Goal: Information Seeking & Learning: Learn about a topic

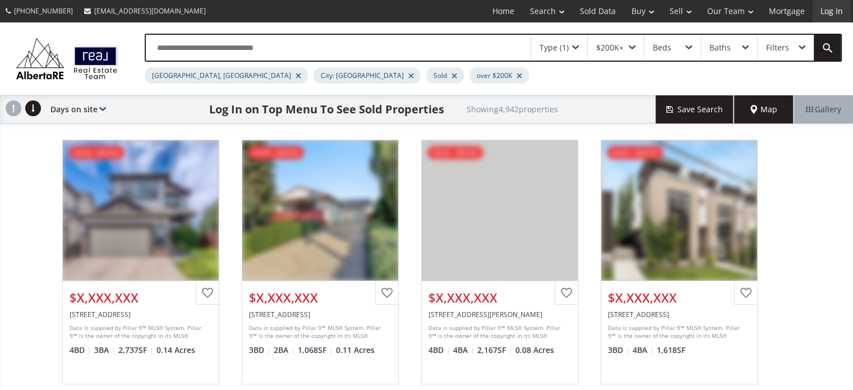
click at [827, 17] on link "Log In" at bounding box center [832, 11] width 38 height 22
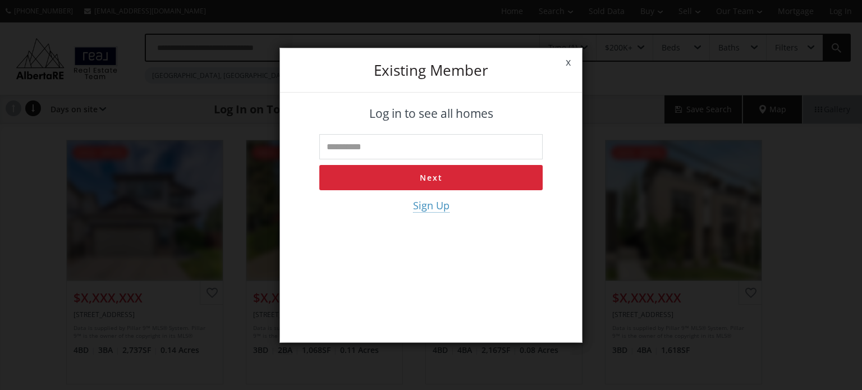
click at [374, 147] on input "text" at bounding box center [430, 146] width 223 height 25
type input "**********"
click at [431, 179] on button "Next" at bounding box center [430, 177] width 223 height 25
click at [348, 145] on input "tel" at bounding box center [430, 146] width 223 height 25
type input "**********"
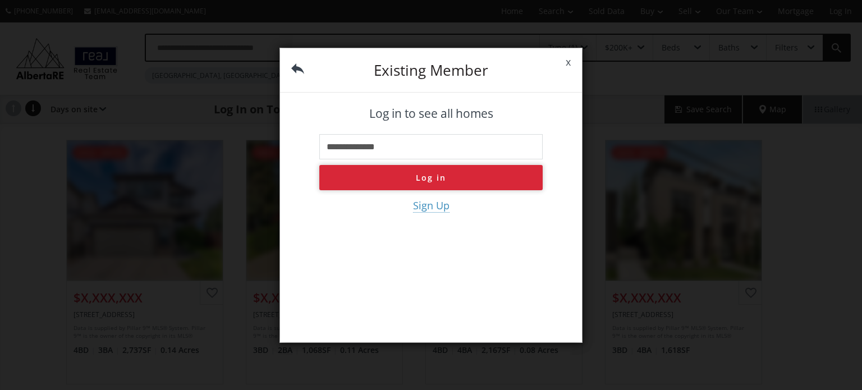
click at [443, 180] on button "Log in" at bounding box center [430, 177] width 223 height 25
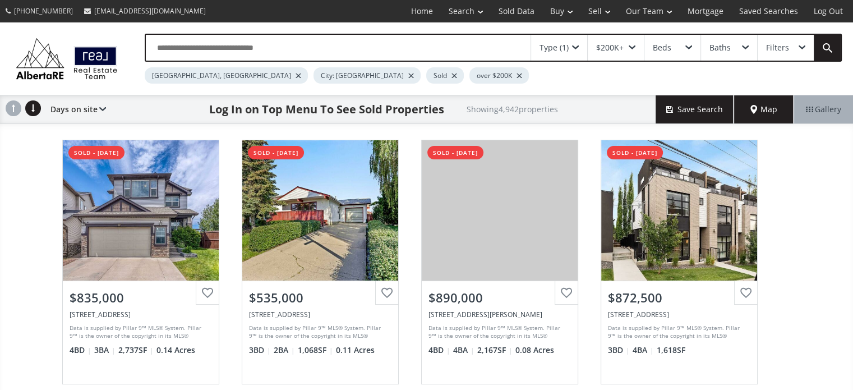
click at [755, 105] on span "Map" at bounding box center [764, 109] width 27 height 11
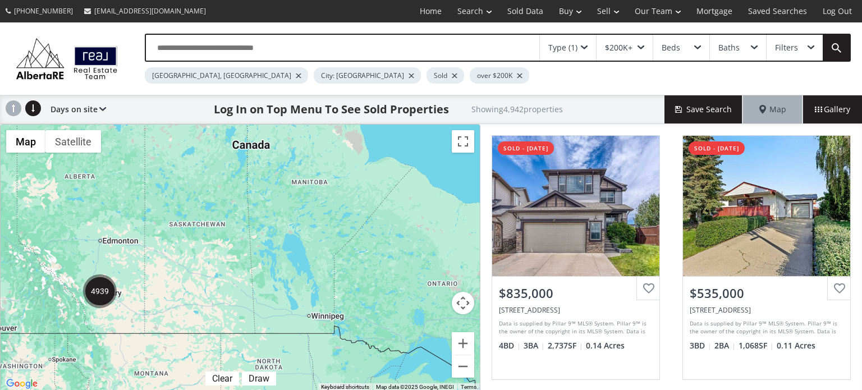
click at [104, 309] on div at bounding box center [240, 258] width 479 height 266
click at [104, 308] on div at bounding box center [240, 258] width 479 height 266
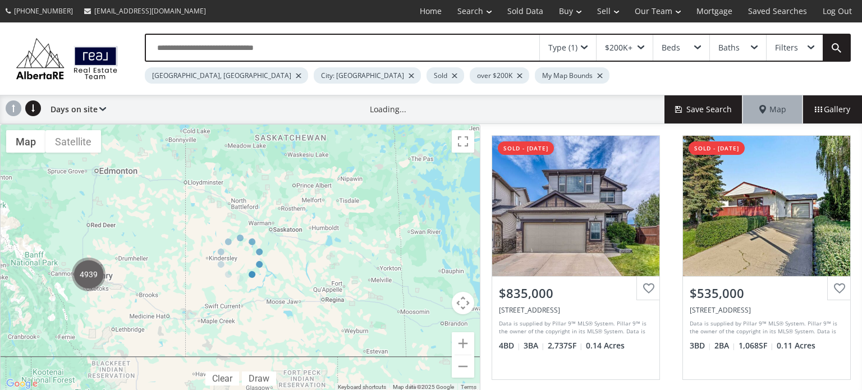
click at [88, 282] on div at bounding box center [240, 258] width 480 height 268
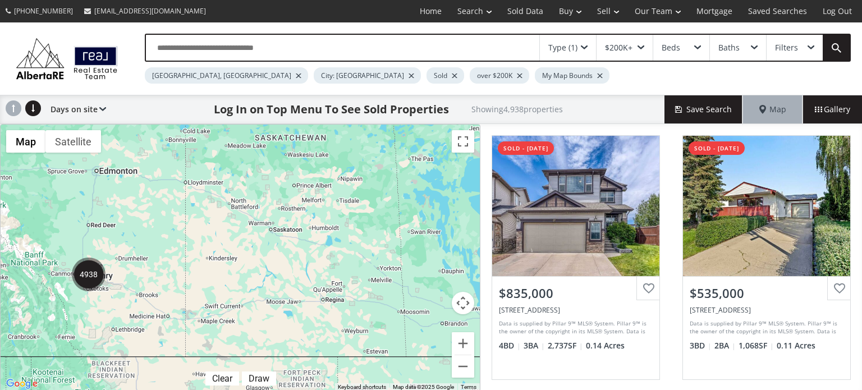
click at [85, 284] on img "4938" at bounding box center [89, 274] width 34 height 34
click at [0, 0] on div at bounding box center [0, 0] width 0 height 0
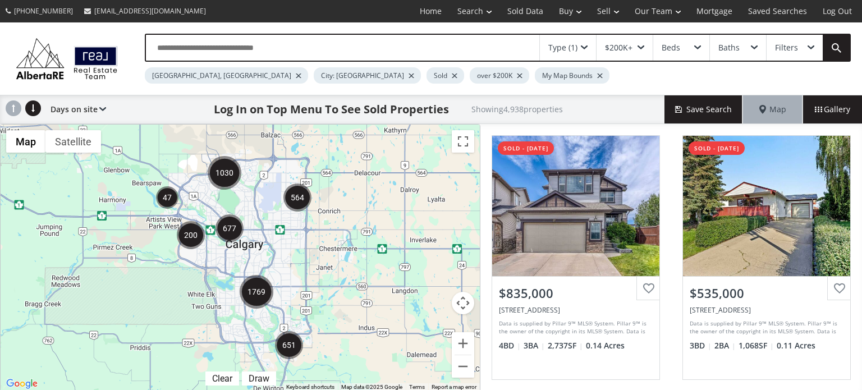
click at [259, 356] on div at bounding box center [240, 258] width 479 height 266
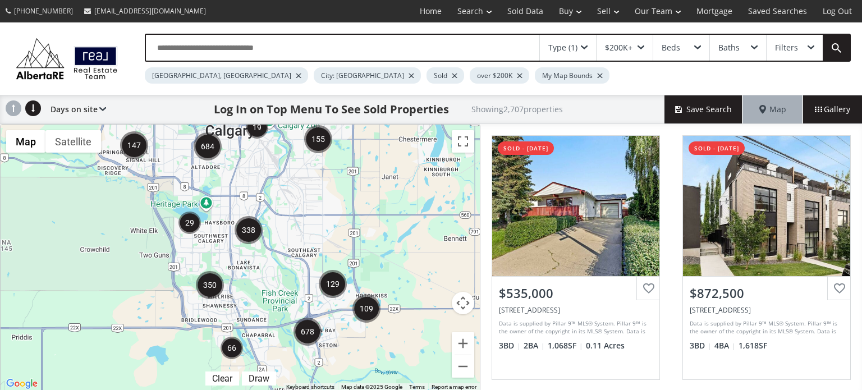
click at [264, 354] on div at bounding box center [240, 258] width 479 height 266
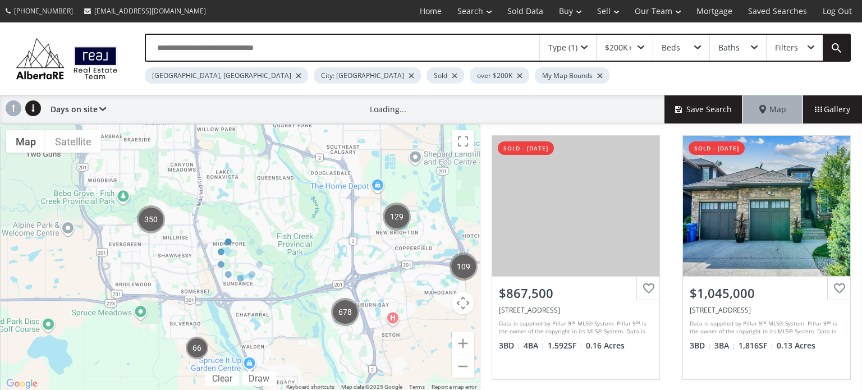
click at [268, 352] on div at bounding box center [240, 258] width 480 height 268
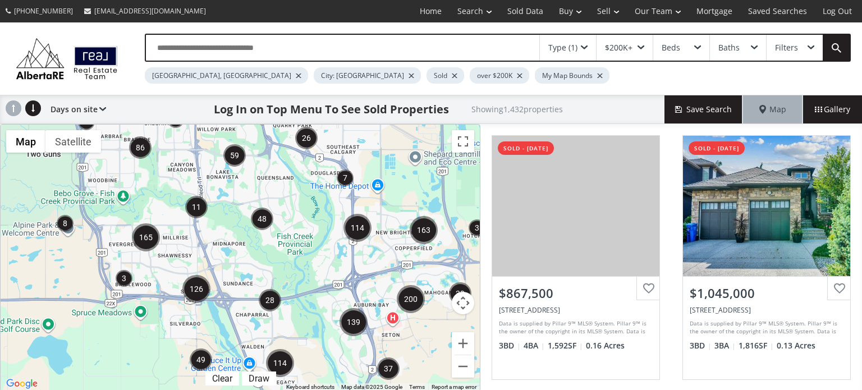
click at [253, 350] on div at bounding box center [240, 258] width 479 height 266
click at [254, 350] on div at bounding box center [240, 258] width 479 height 266
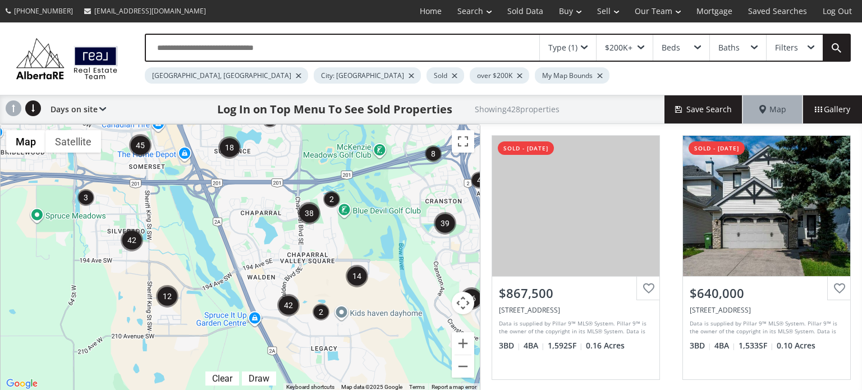
drag, startPoint x: 265, startPoint y: 344, endPoint x: 278, endPoint y: 274, distance: 71.9
click at [278, 274] on div at bounding box center [240, 258] width 479 height 266
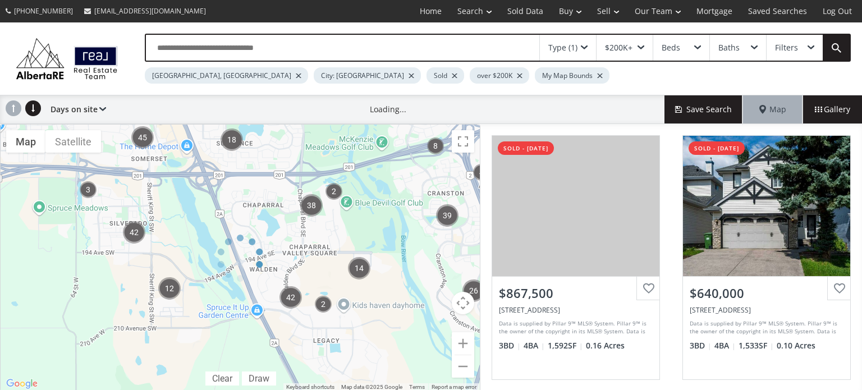
click at [278, 274] on div at bounding box center [240, 258] width 480 height 268
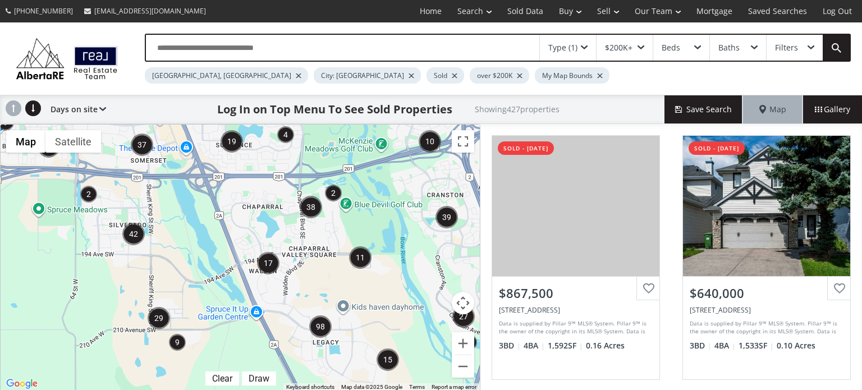
click at [272, 302] on div at bounding box center [240, 258] width 479 height 266
click at [272, 301] on div at bounding box center [240, 258] width 479 height 266
click at [290, 316] on div at bounding box center [240, 258] width 479 height 266
click at [291, 316] on div at bounding box center [240, 258] width 479 height 266
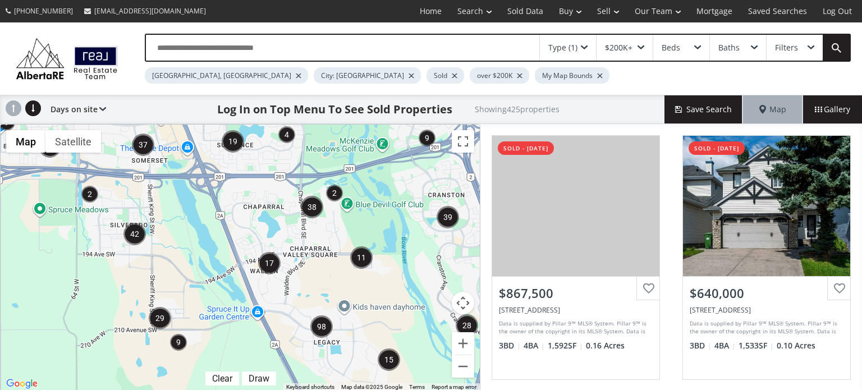
click at [296, 334] on div at bounding box center [240, 258] width 479 height 266
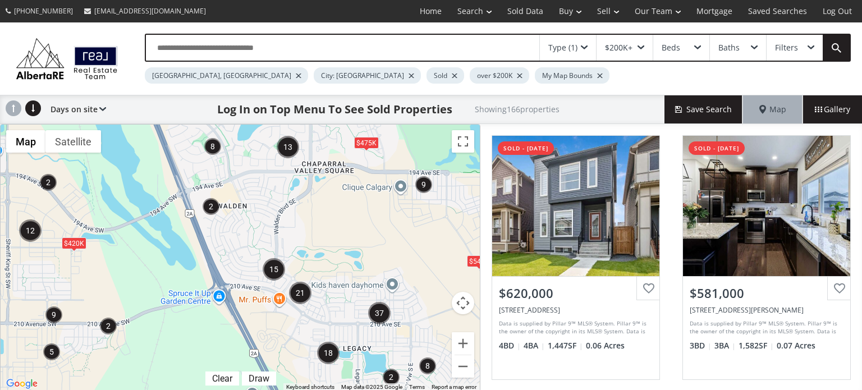
click at [307, 321] on div "$540K $420K $475K" at bounding box center [240, 258] width 479 height 266
click at [308, 320] on div "$540K $420K $475K" at bounding box center [240, 258] width 479 height 266
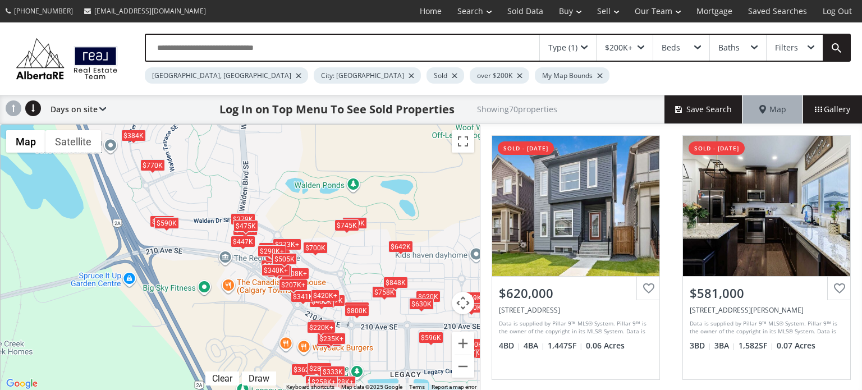
click at [325, 275] on div "$620K $581K $497K $400K $423K $273K+ $596K $308K+ $258K+ $277K+ $379K $800K $74…" at bounding box center [240, 258] width 479 height 266
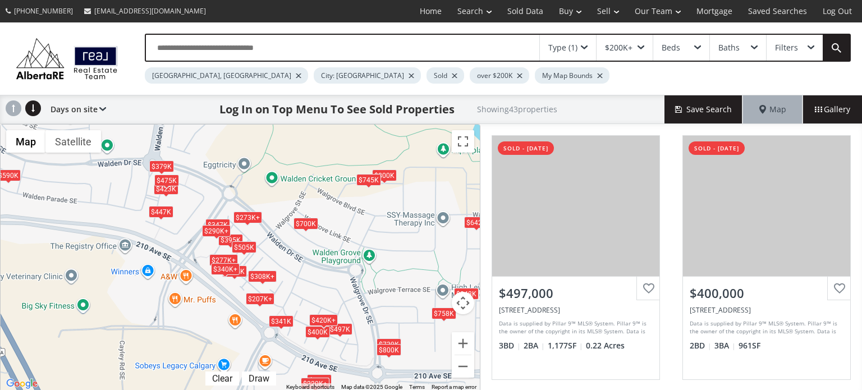
click at [585, 45] on span at bounding box center [584, 47] width 7 height 4
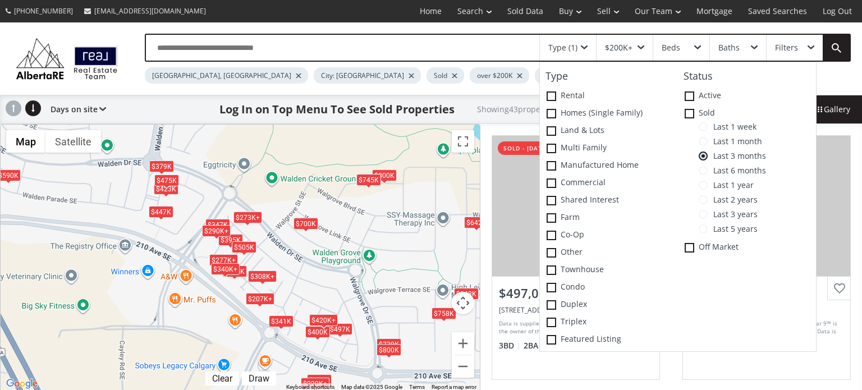
click at [709, 170] on span "Last 6 months" at bounding box center [736, 170] width 58 height 9
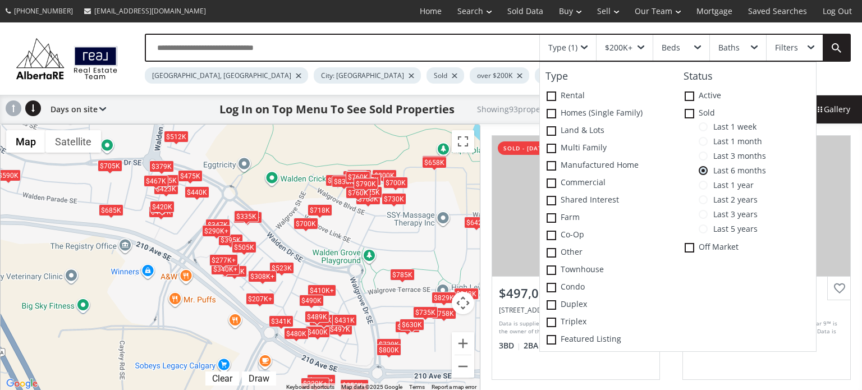
click at [360, 309] on div "$497K $400K $423K $273K+ $308K+ $277K+ $379K $800K $745K $340K+ $277K+ $290K+ $…" at bounding box center [240, 258] width 479 height 266
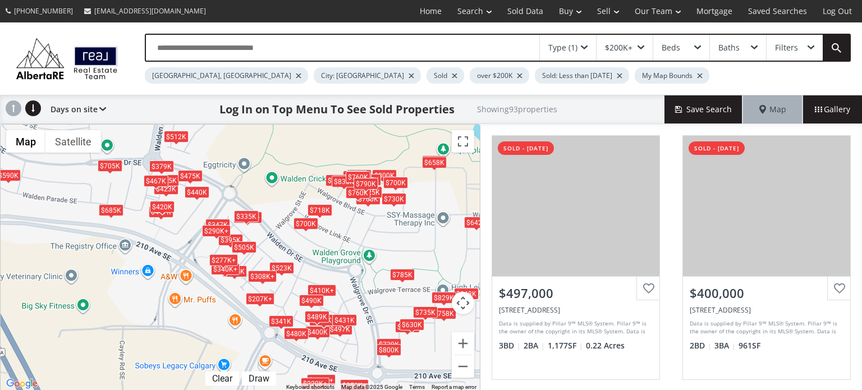
click at [360, 309] on div "$497K $400K $423K $273K+ $308K+ $277K+ $379K $800K $745K $340K+ $277K+ $290K+ $…" at bounding box center [240, 258] width 479 height 266
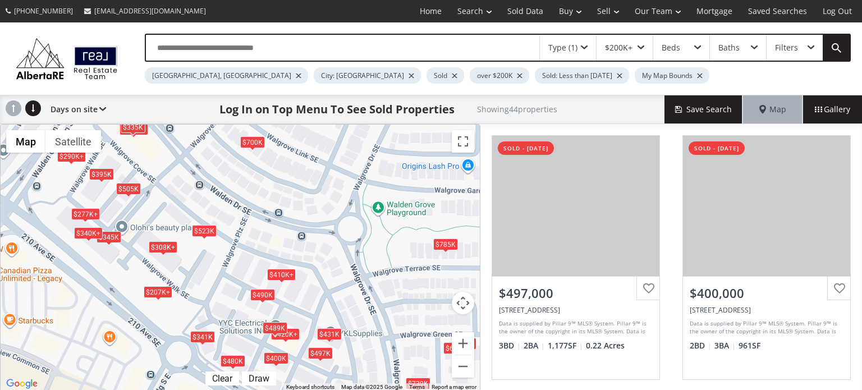
click at [584, 39] on div "Type (1)" at bounding box center [568, 48] width 56 height 26
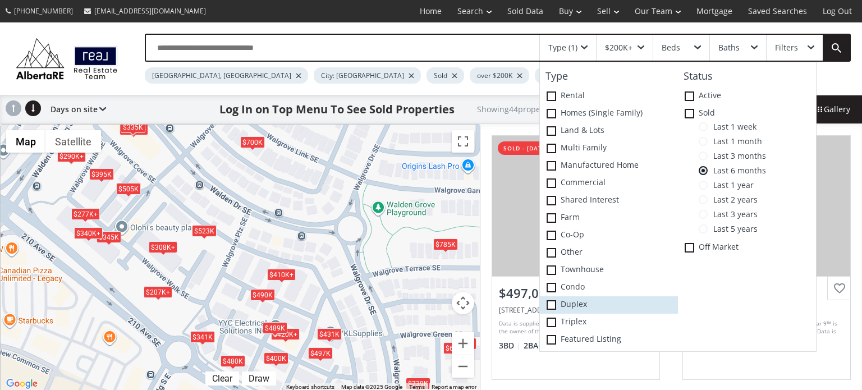
click at [548, 305] on span at bounding box center [551, 305] width 10 height 10
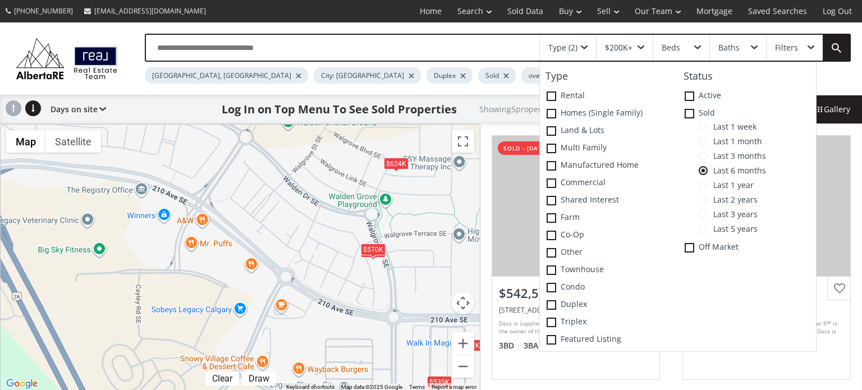
click at [403, 163] on div "$624K" at bounding box center [396, 164] width 25 height 12
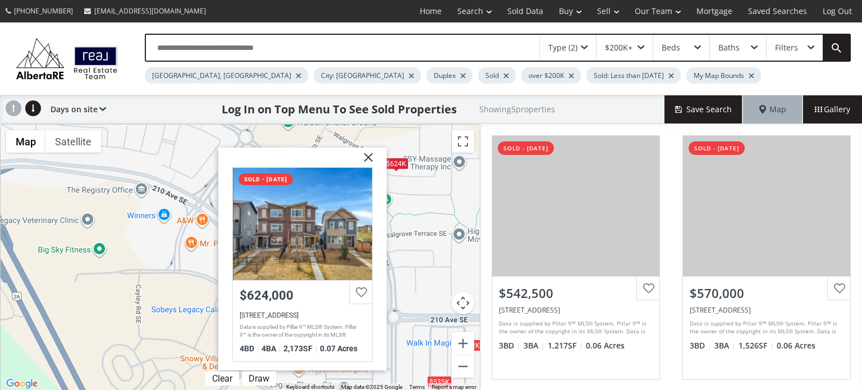
click at [366, 159] on img at bounding box center [364, 162] width 28 height 28
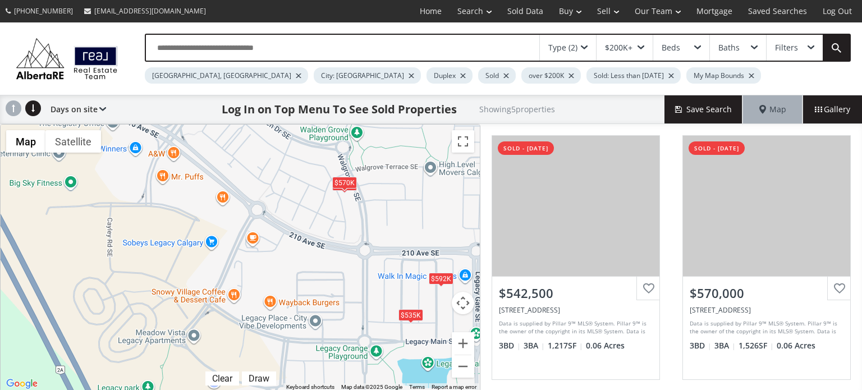
drag, startPoint x: 246, startPoint y: 213, endPoint x: 219, endPoint y: 145, distance: 72.5
click at [220, 145] on div "$543K $570K $592K $535K $624K" at bounding box center [240, 258] width 479 height 266
click at [442, 278] on div "$592K" at bounding box center [441, 278] width 25 height 12
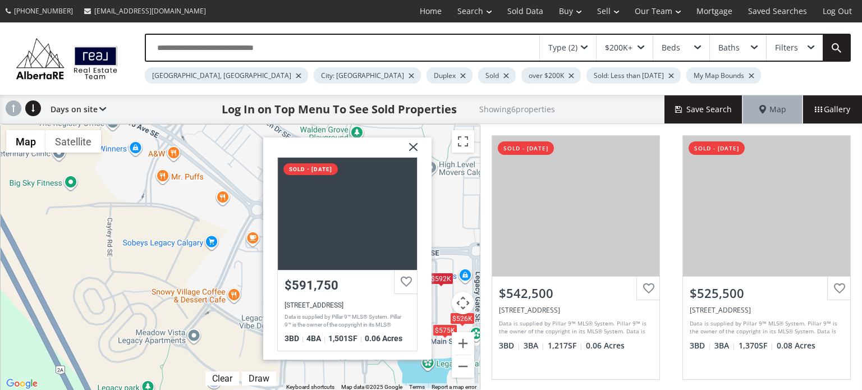
click at [410, 143] on img at bounding box center [409, 151] width 28 height 28
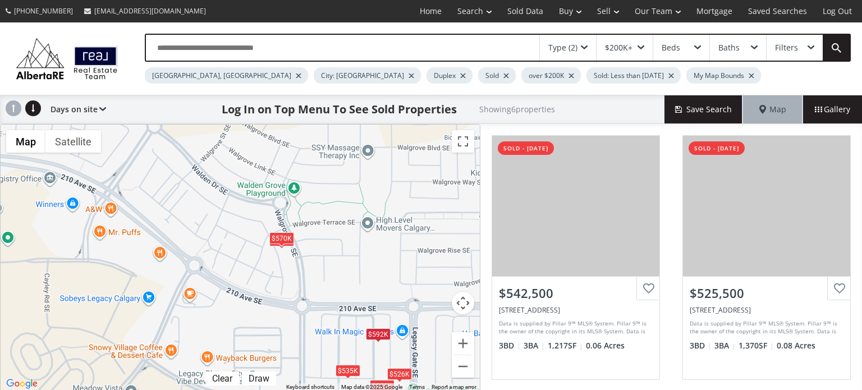
drag, startPoint x: 451, startPoint y: 210, endPoint x: 388, endPoint y: 267, distance: 84.6
click at [388, 267] on div "$543K $526K $575K $570K $592K $535K" at bounding box center [240, 258] width 479 height 266
click at [303, 149] on div "$624K" at bounding box center [304, 152] width 25 height 12
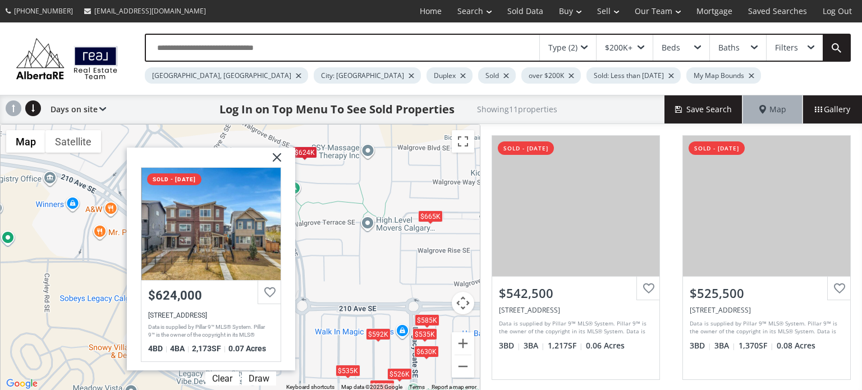
click at [278, 156] on img at bounding box center [273, 162] width 28 height 28
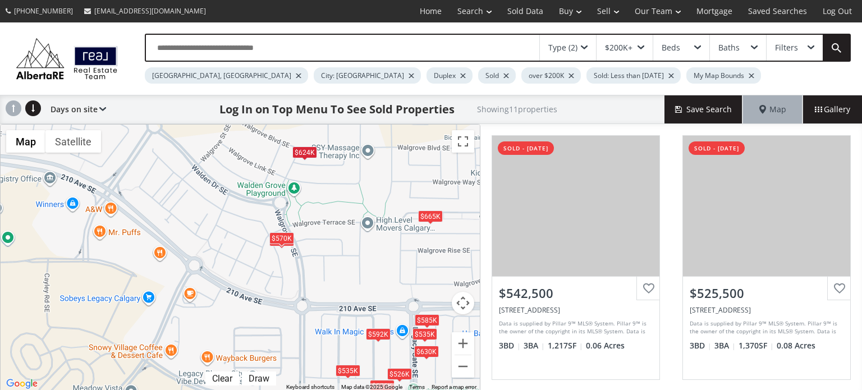
click at [434, 214] on div "$665K" at bounding box center [430, 216] width 25 height 12
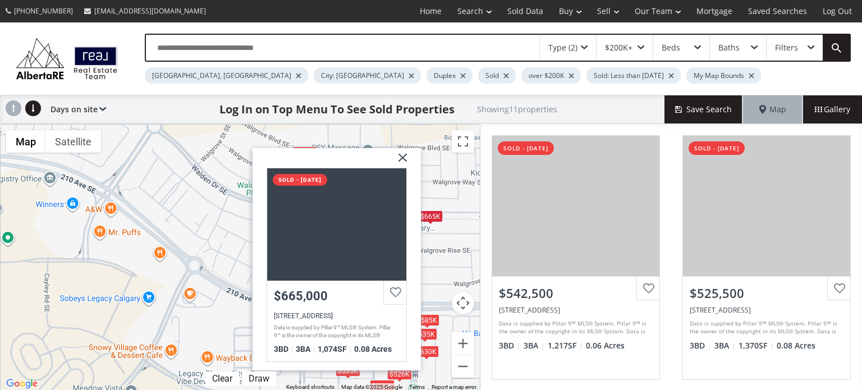
click at [399, 153] on img at bounding box center [398, 162] width 28 height 28
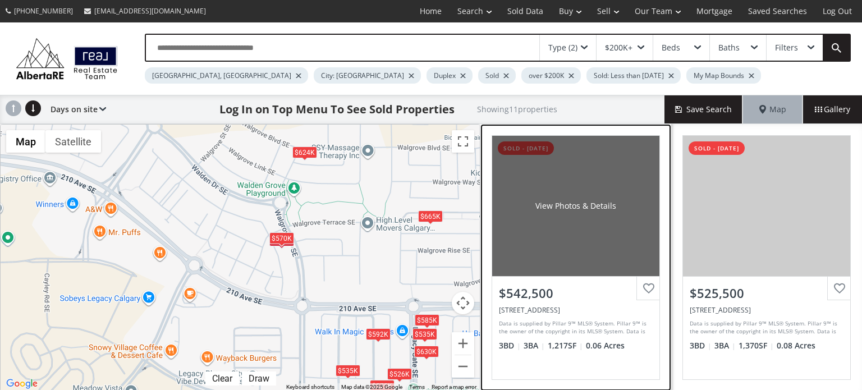
click at [560, 219] on div "View Photos & Details" at bounding box center [575, 206] width 167 height 140
